Goal: Check status: Check status

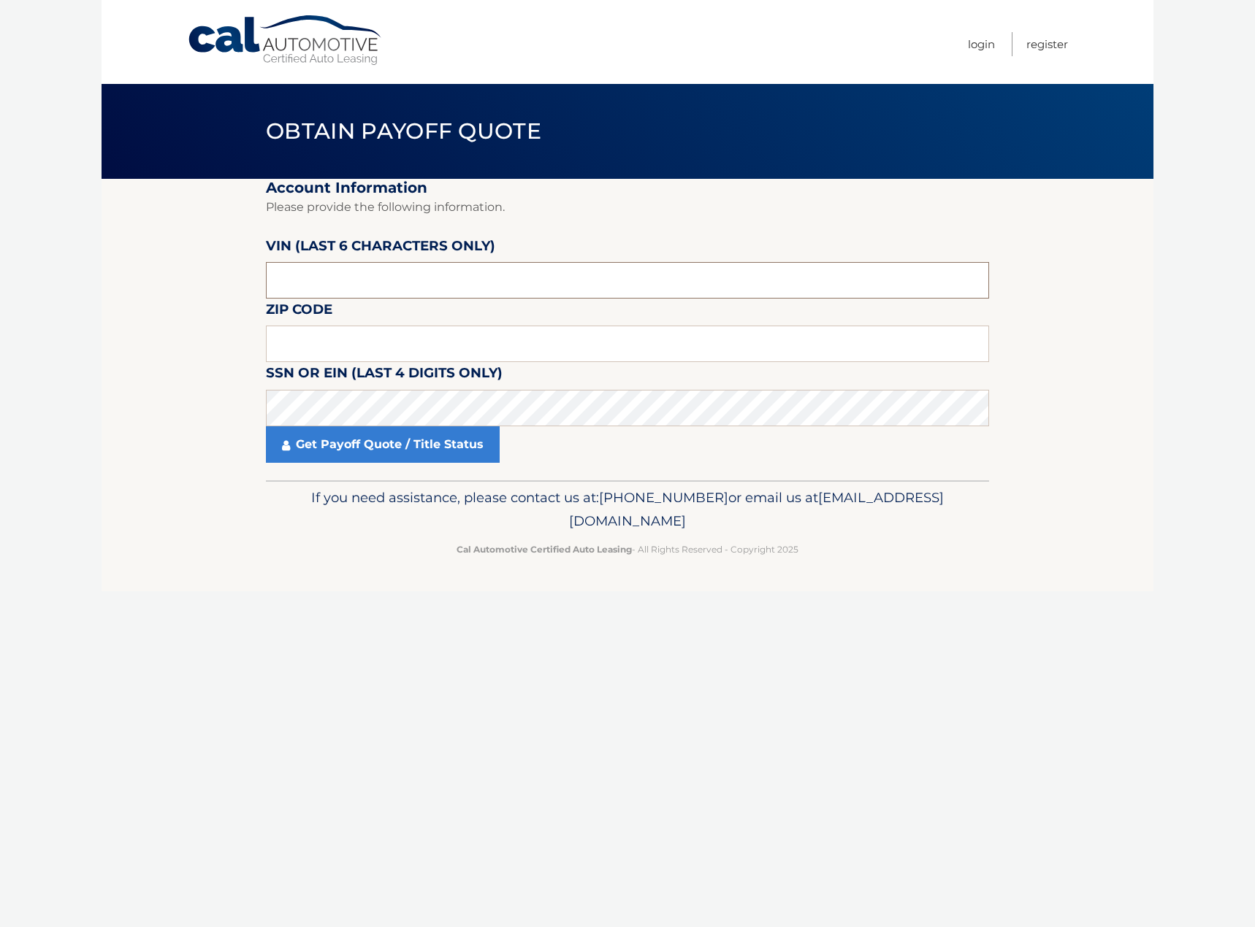
click at [327, 291] on input "text" at bounding box center [627, 280] width 723 height 37
type input "033237"
type input "11590"
click button "For Originating Dealer" at bounding box center [0, 0] width 0 height 0
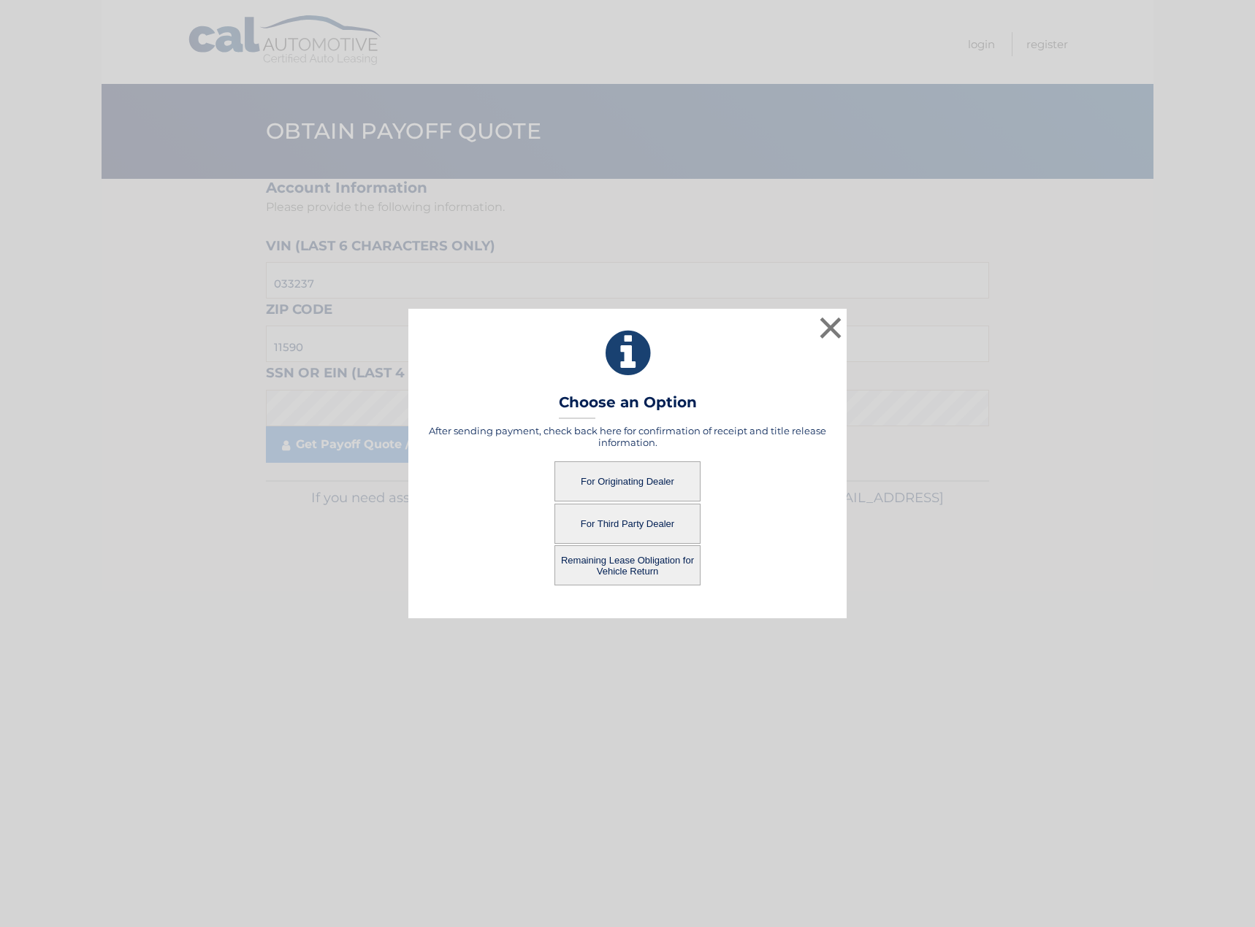
click at [635, 485] on button "For Originating Dealer" at bounding box center [627, 482] width 146 height 40
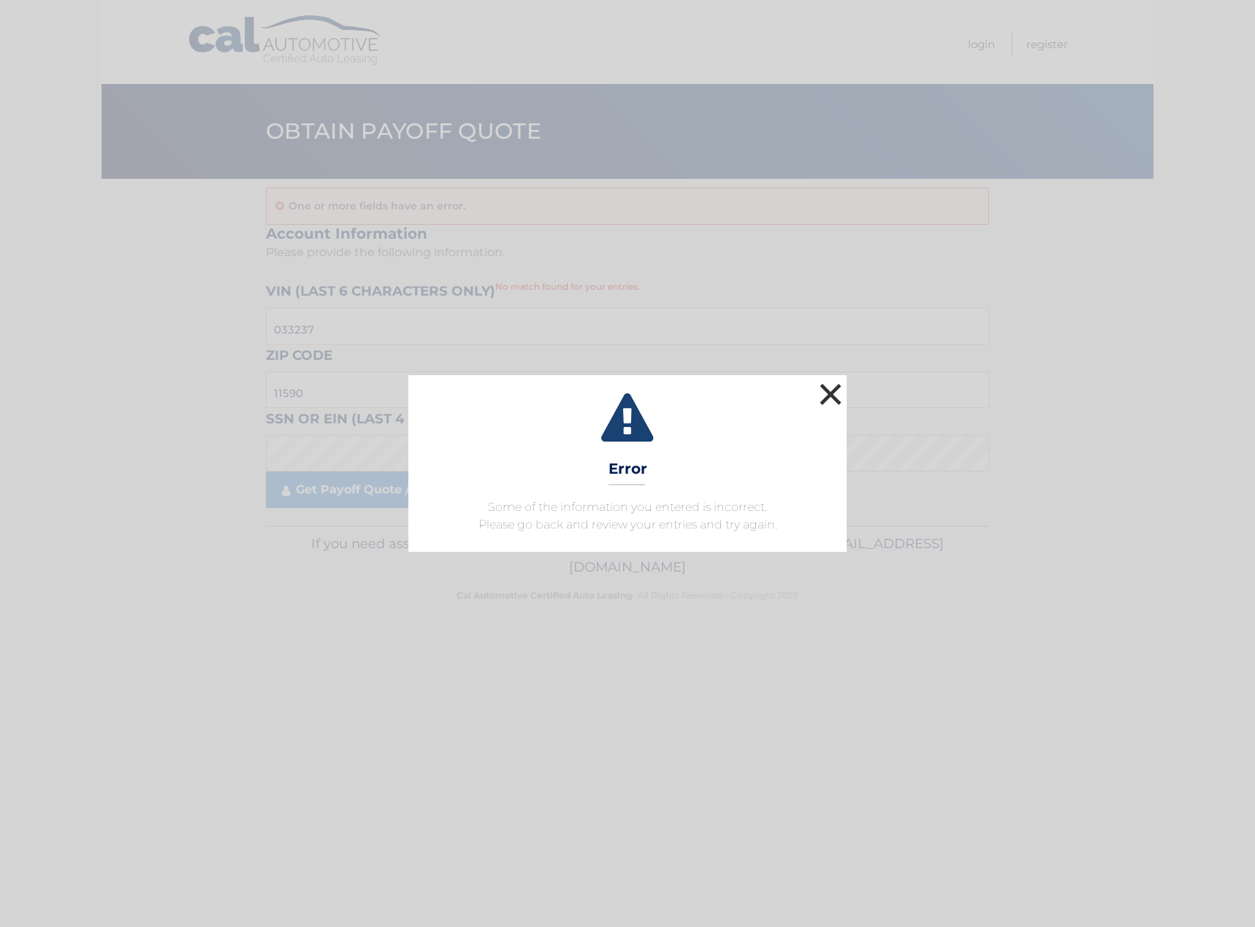
click at [825, 394] on button "×" at bounding box center [830, 394] width 29 height 29
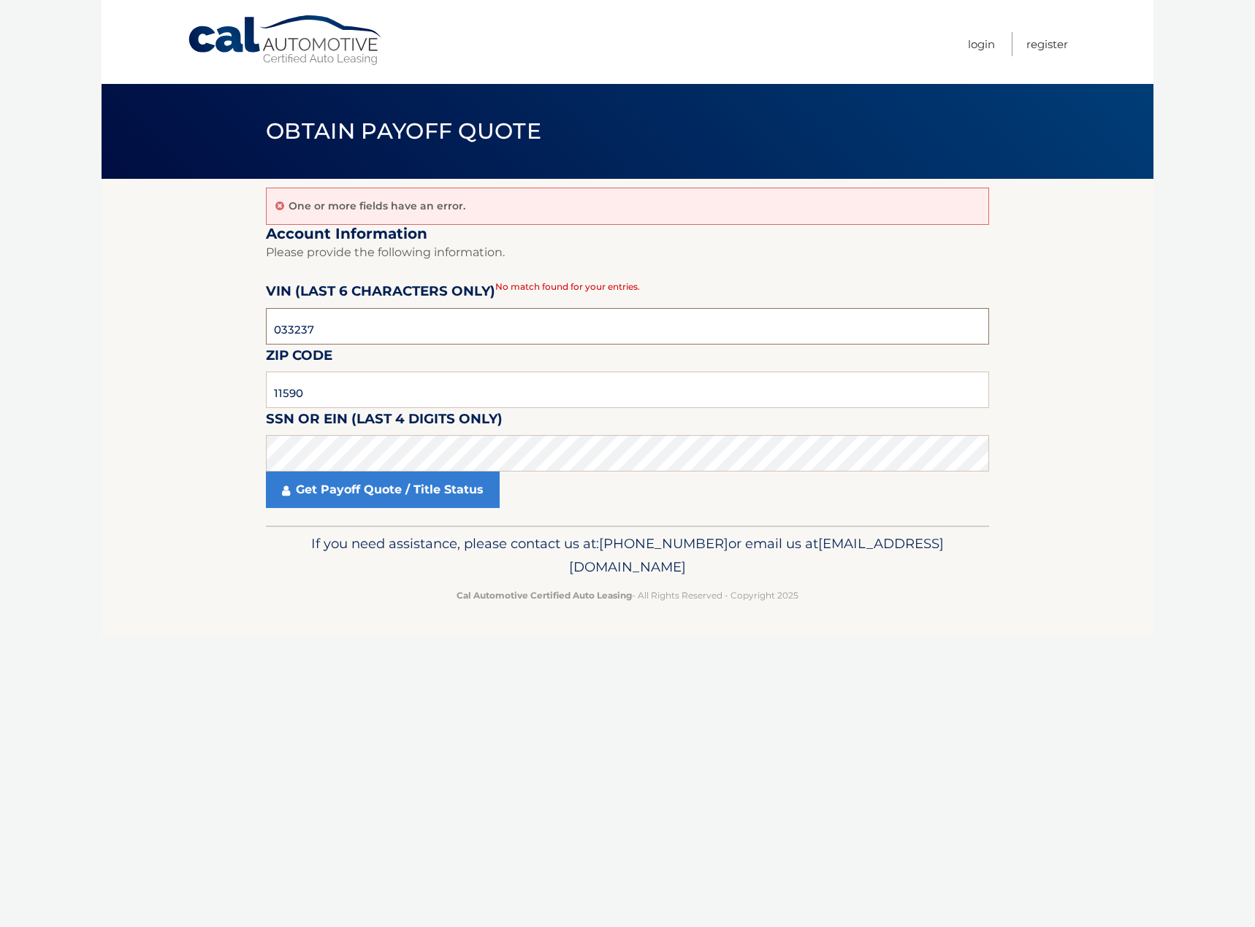
click at [320, 321] on input "033237" at bounding box center [627, 326] width 723 height 37
click at [746, 511] on fieldset "Account Information Please provide the following information. [PERSON_NAME] (la…" at bounding box center [627, 376] width 723 height 302
click at [387, 387] on input "11590" at bounding box center [627, 390] width 723 height 37
paste input "725"
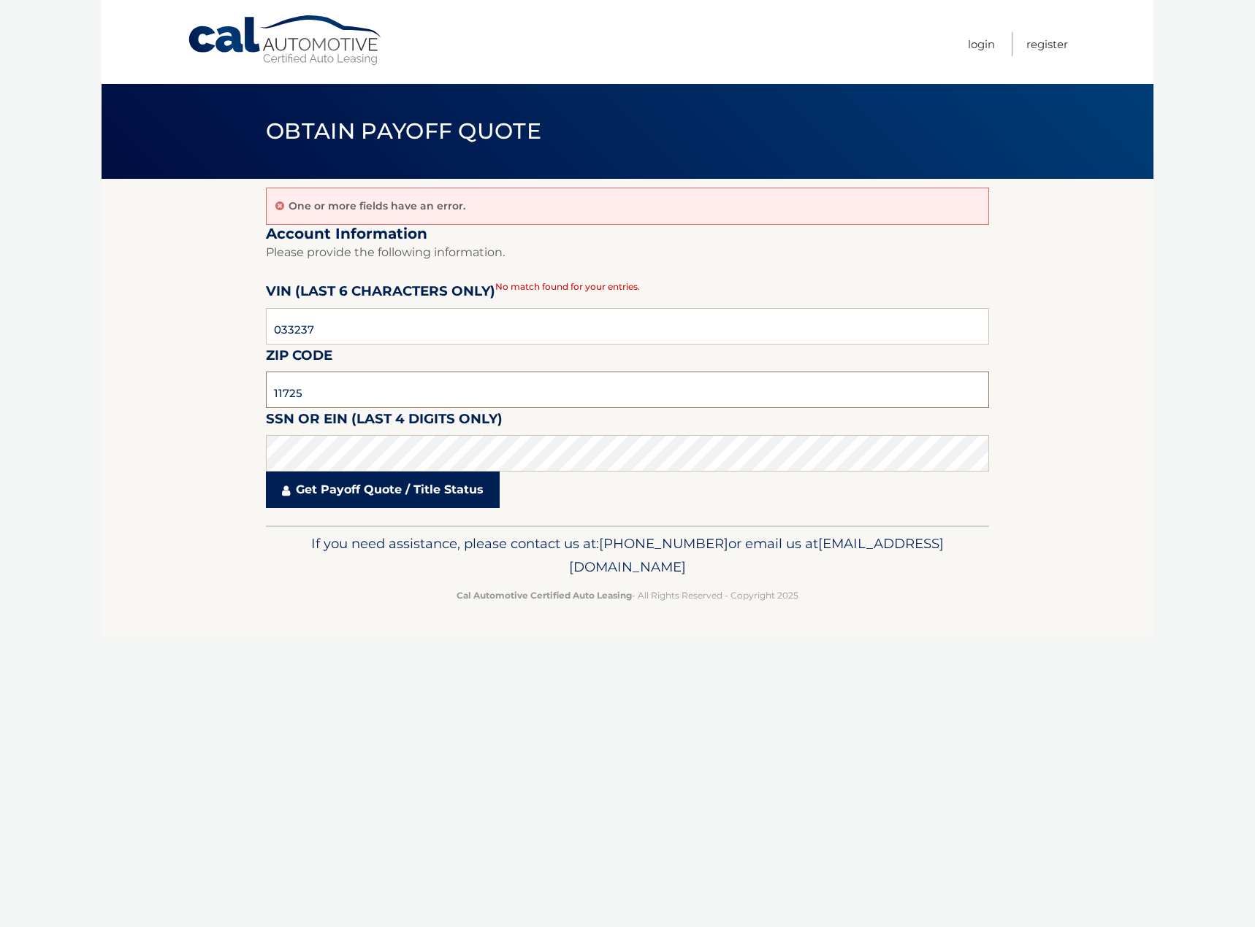
type input "11725"
click at [350, 496] on link "Get Payoff Quote / Title Status" at bounding box center [383, 490] width 234 height 37
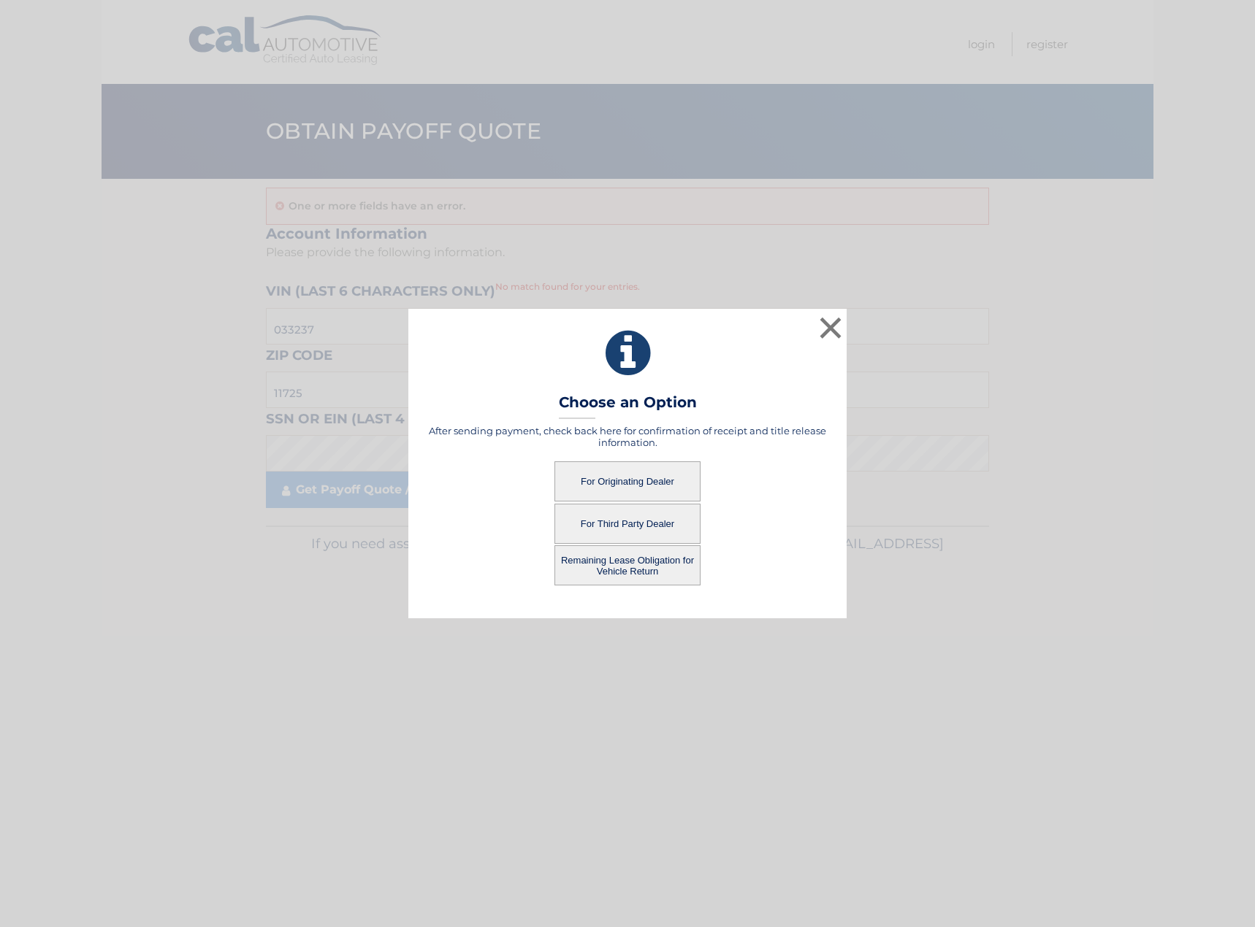
click at [618, 479] on button "For Originating Dealer" at bounding box center [627, 482] width 146 height 40
click at [649, 480] on button "For Originating Dealer" at bounding box center [627, 482] width 146 height 40
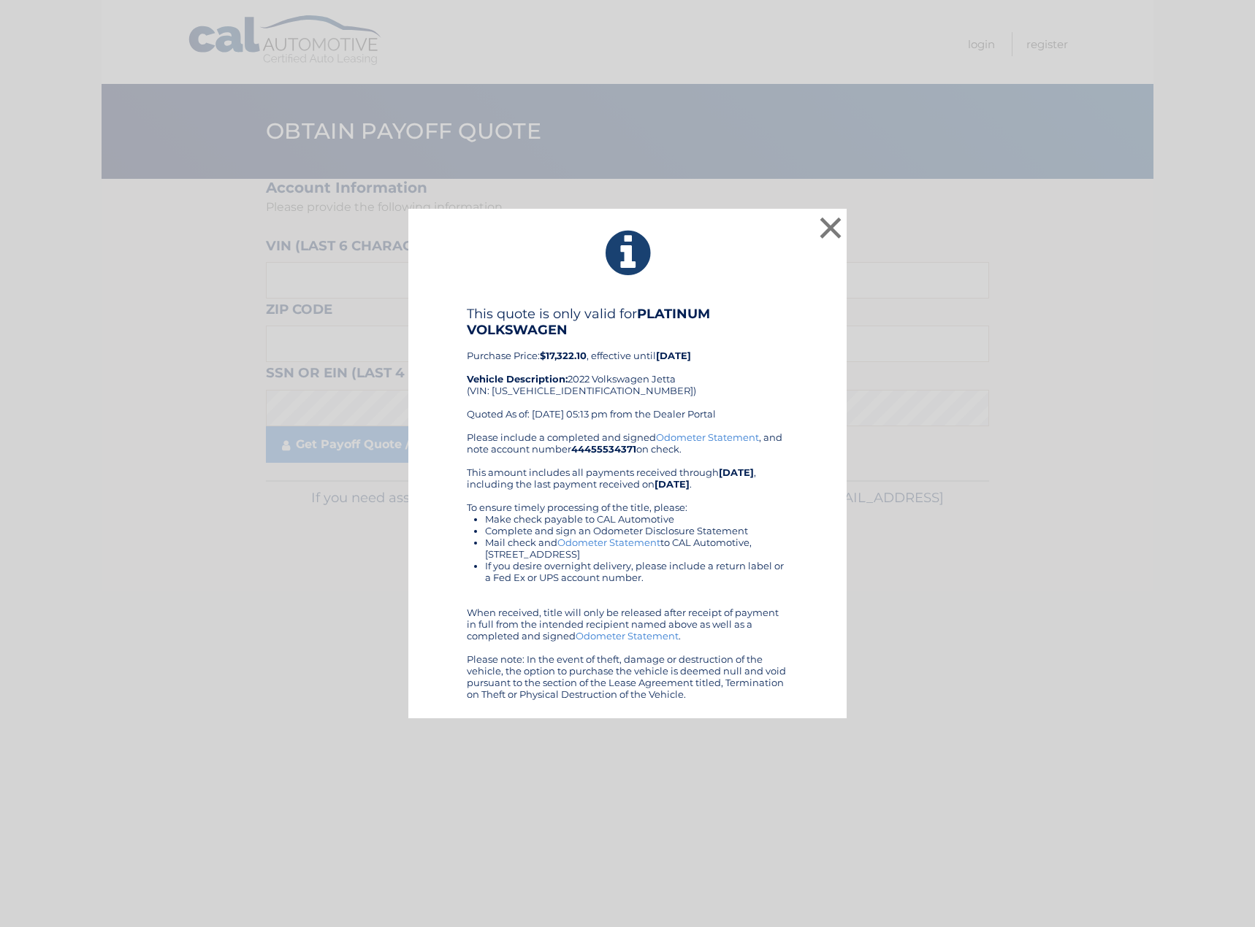
click at [699, 440] on link "Odometer Statement" at bounding box center [707, 438] width 103 height 12
click at [630, 583] on li "If you desire overnight delivery, please include a return label or a Fed Ex or …" at bounding box center [636, 571] width 303 height 23
